Goal: Task Accomplishment & Management: Manage account settings

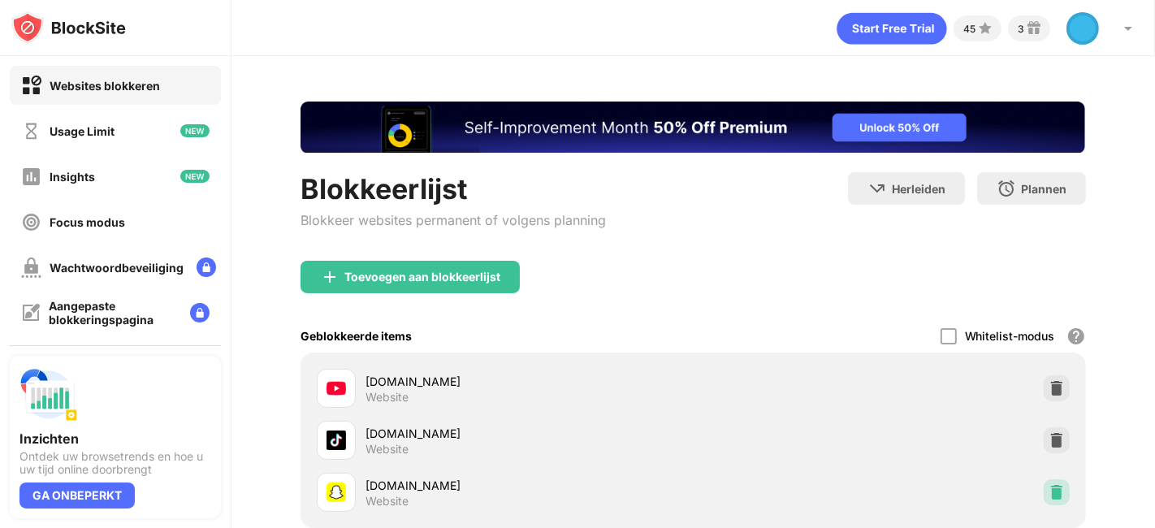
click at [1044, 481] on div at bounding box center [1057, 492] width 26 height 26
click at [1049, 439] on img at bounding box center [1057, 440] width 16 height 16
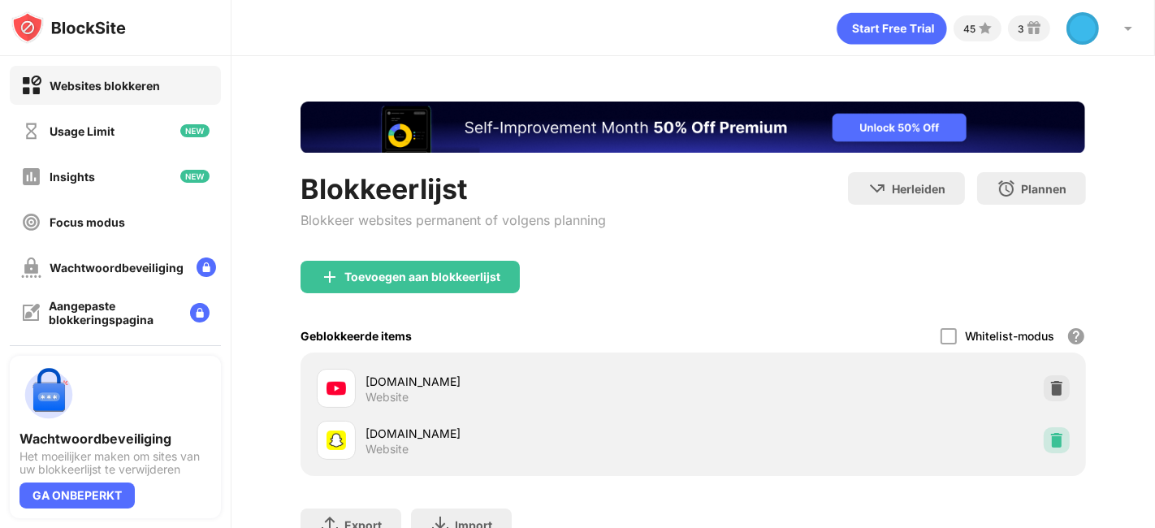
click at [1049, 439] on img at bounding box center [1057, 440] width 16 height 16
